Goal: Find specific page/section: Find specific page/section

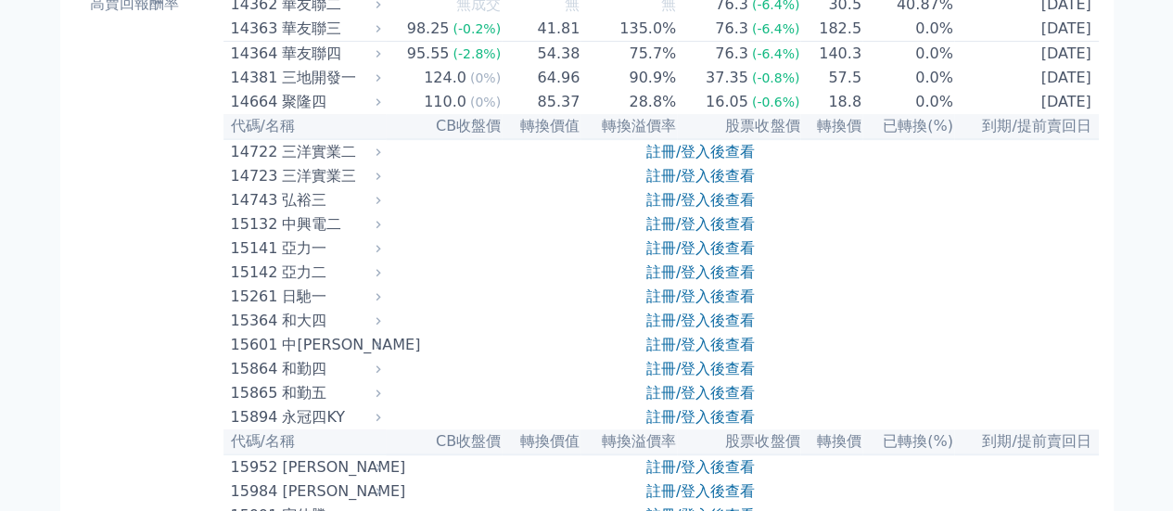
scroll to position [278, 0]
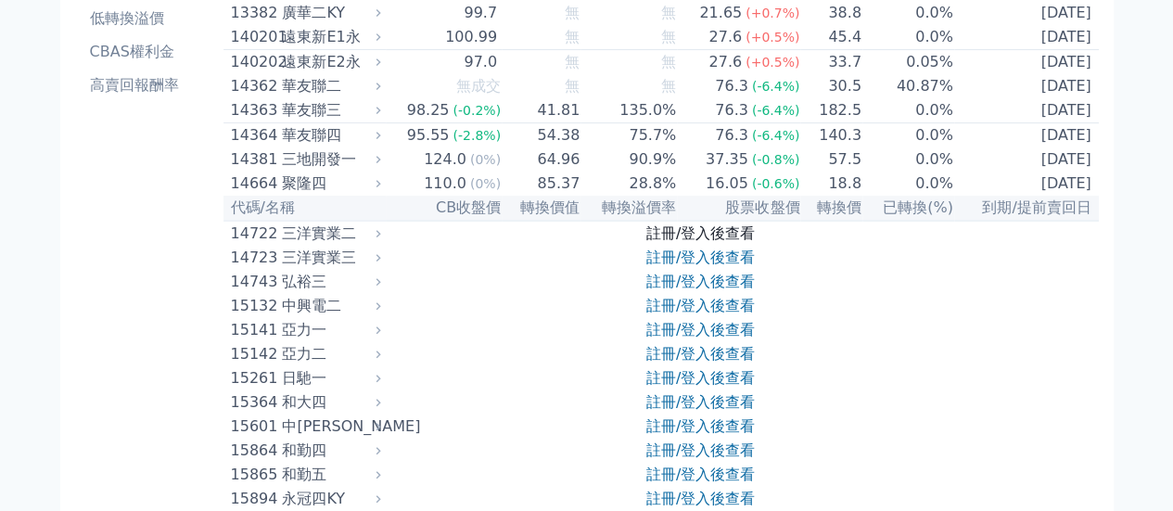
click at [707, 242] on link "註冊/登入後查看" at bounding box center [700, 233] width 109 height 18
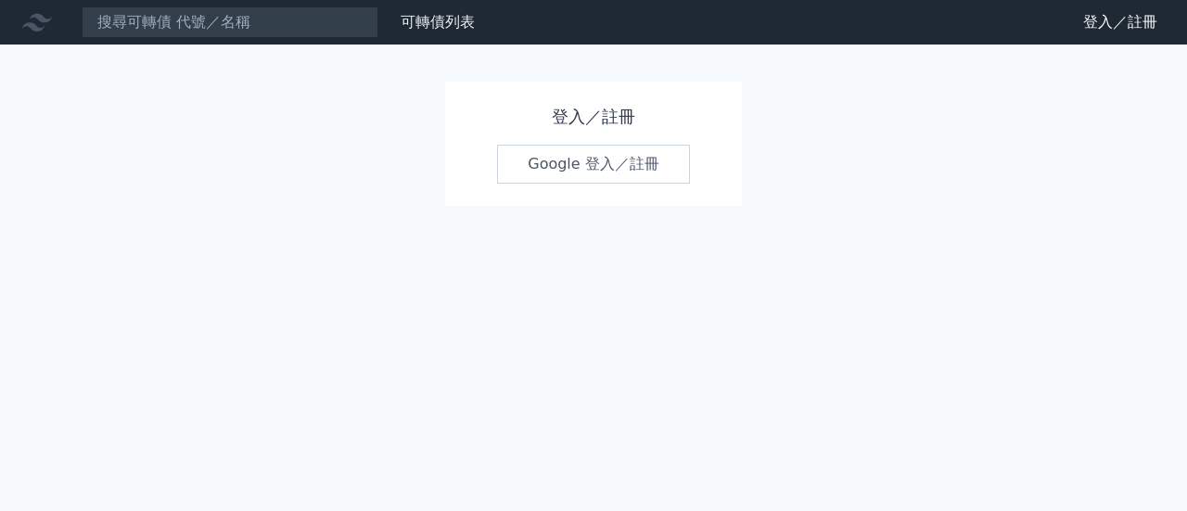
click at [632, 164] on link "Google 登入／註冊" at bounding box center [593, 164] width 193 height 39
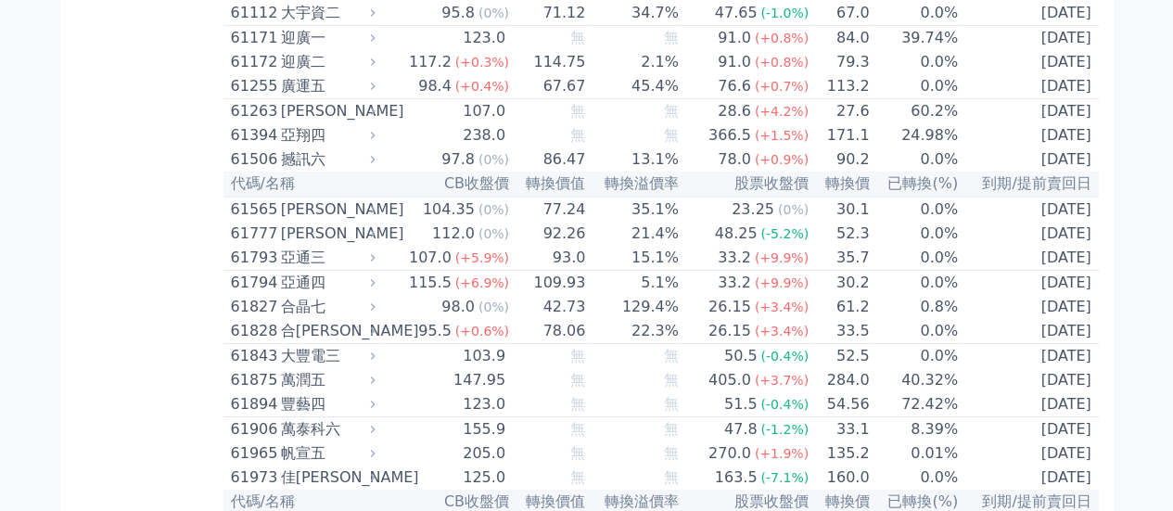
scroll to position [6638, 0]
